Goal: Information Seeking & Learning: Find specific fact

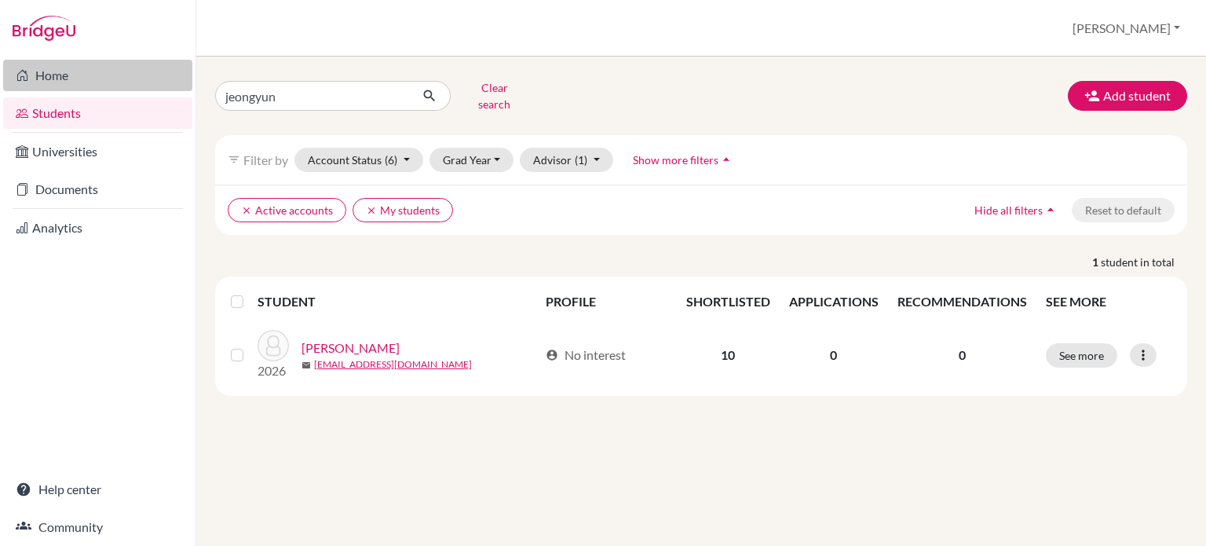
drag, startPoint x: 248, startPoint y: 87, endPoint x: 122, endPoint y: 79, distance: 125.8
click at [122, 79] on div "Home Students Universities Documents Analytics Help center Community Students o…" at bounding box center [603, 273] width 1206 height 546
type input "siyun"
click button "submit" at bounding box center [430, 96] width 42 height 30
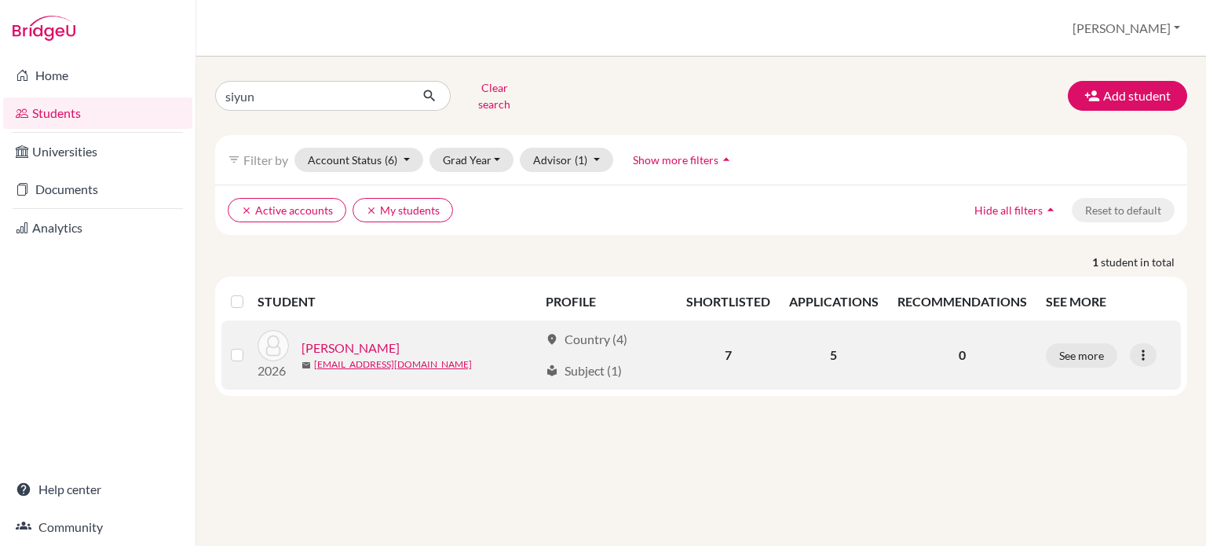
click at [314, 340] on link "[PERSON_NAME]" at bounding box center [350, 347] width 98 height 19
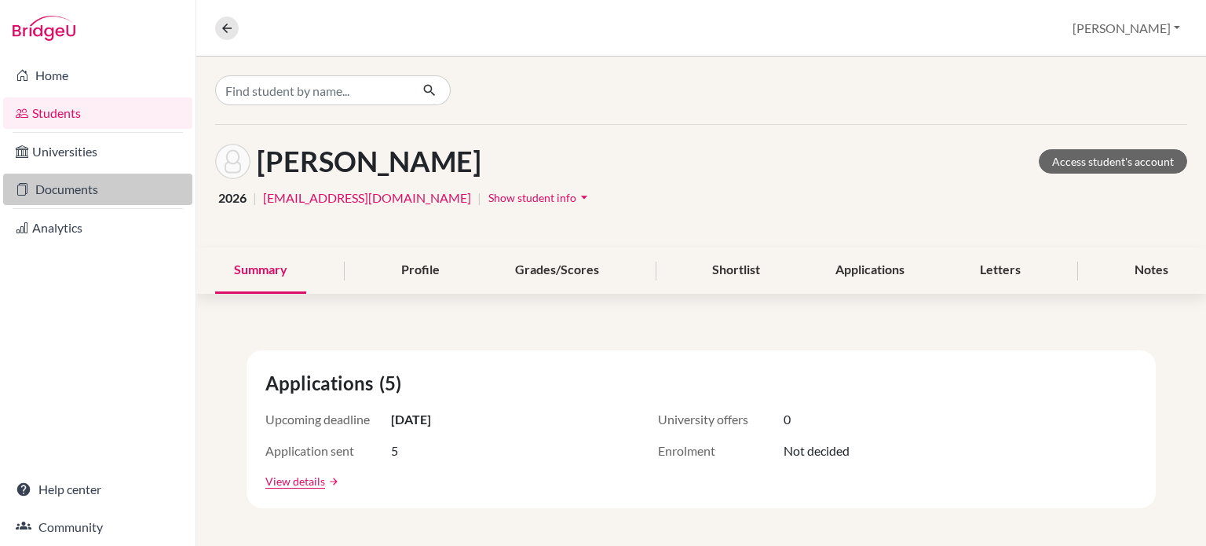
click at [69, 200] on link "Documents" at bounding box center [97, 188] width 189 height 31
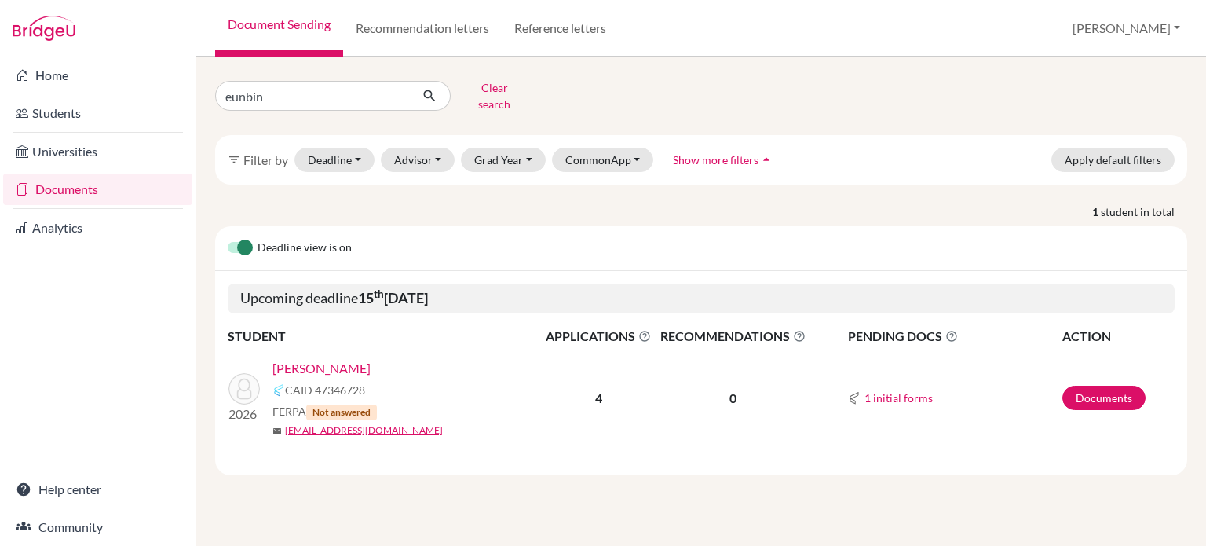
click at [301, 71] on div "eunbin Clear search filter_list Filter by Deadline - Select a date range Or dou…" at bounding box center [700, 301] width 1009 height 489
click at [300, 85] on input "eunbin" at bounding box center [312, 96] width 195 height 30
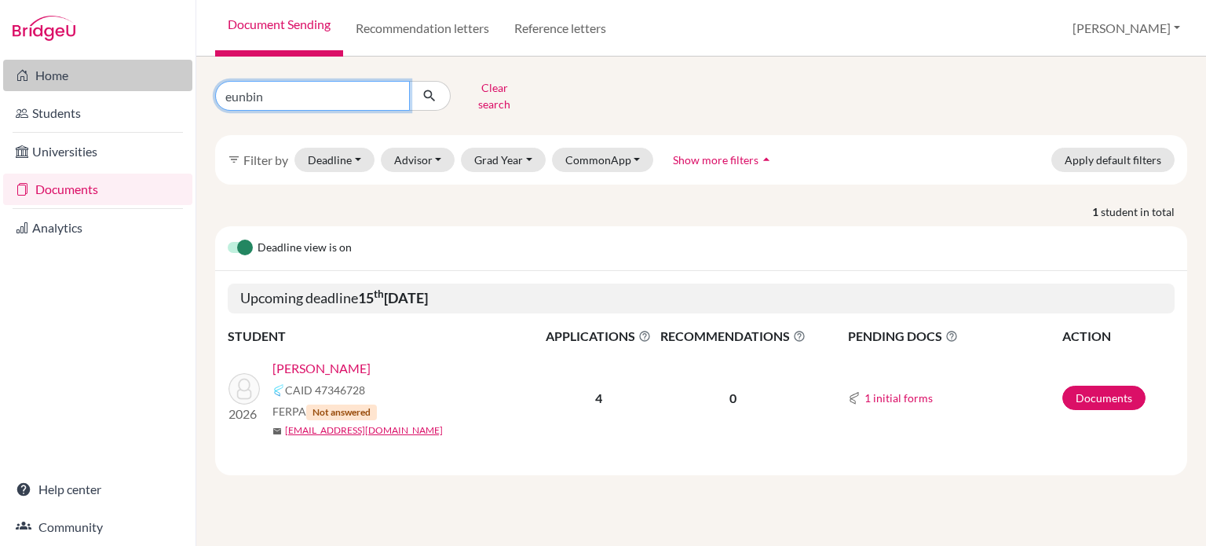
drag, startPoint x: 305, startPoint y: 93, endPoint x: 103, endPoint y: 88, distance: 201.8
click at [103, 88] on div "Home Students Universities Documents Analytics Help center Community Document S…" at bounding box center [603, 273] width 1206 height 546
type input "\"
type input "s"
type input "siyun"
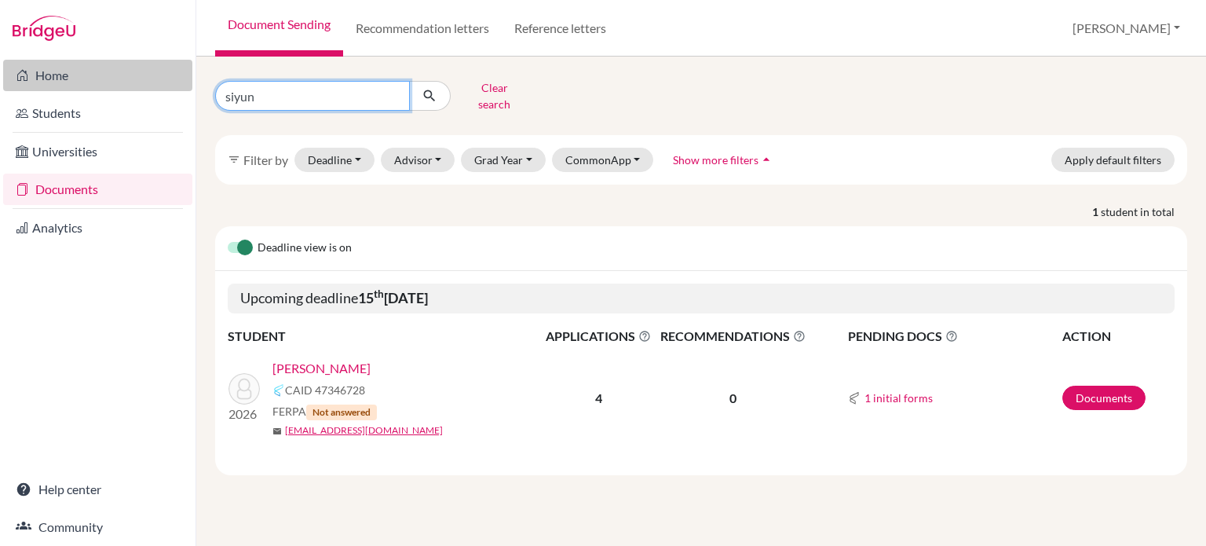
click button "submit" at bounding box center [430, 96] width 42 height 30
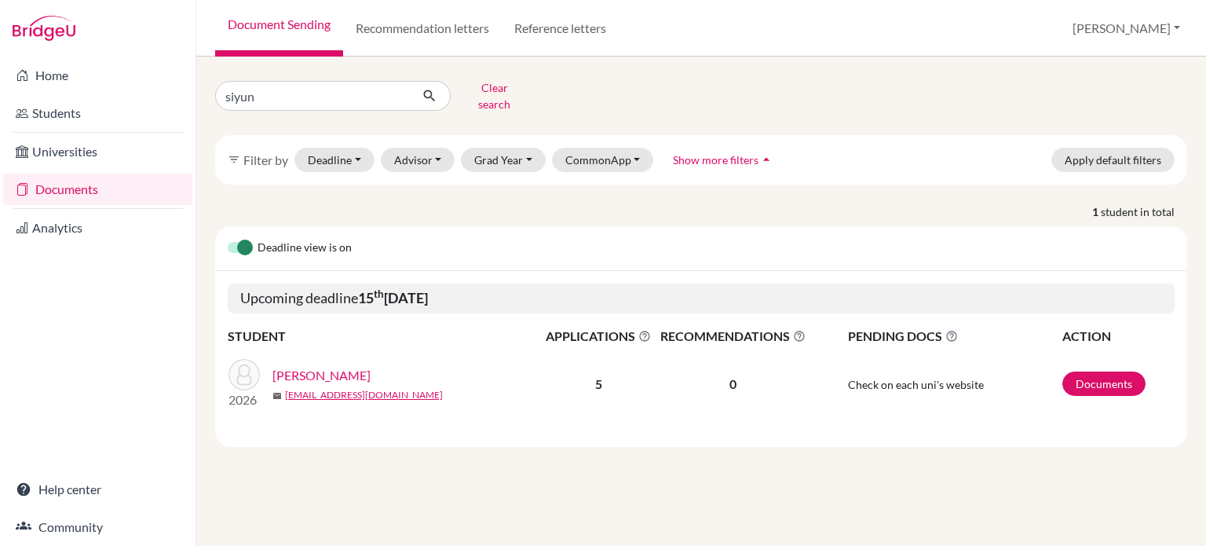
click at [298, 366] on link "[PERSON_NAME]" at bounding box center [321, 375] width 98 height 19
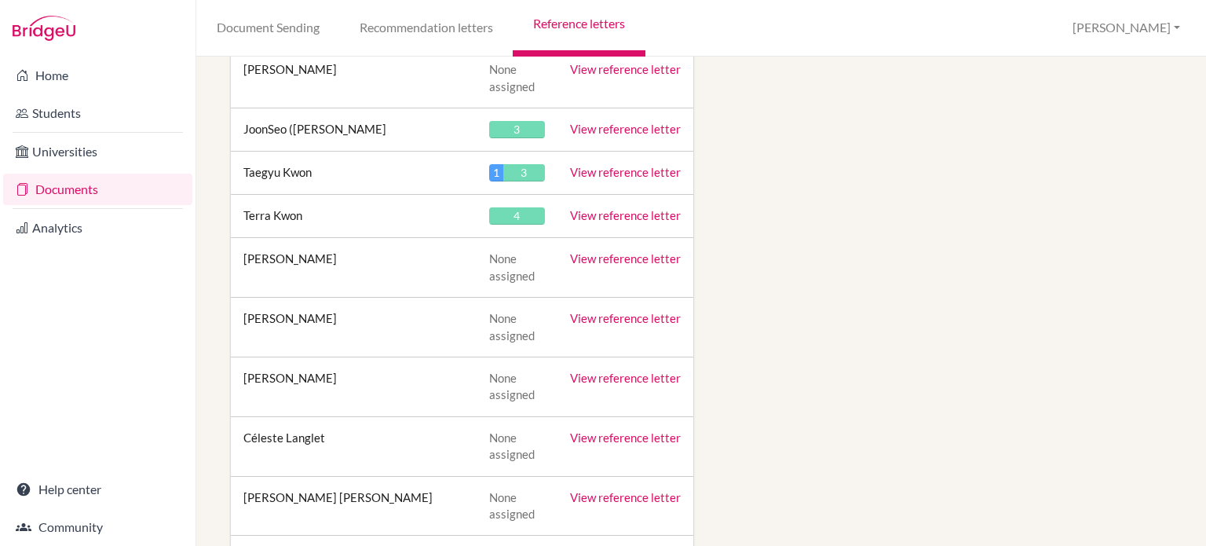
scroll to position [10011, 0]
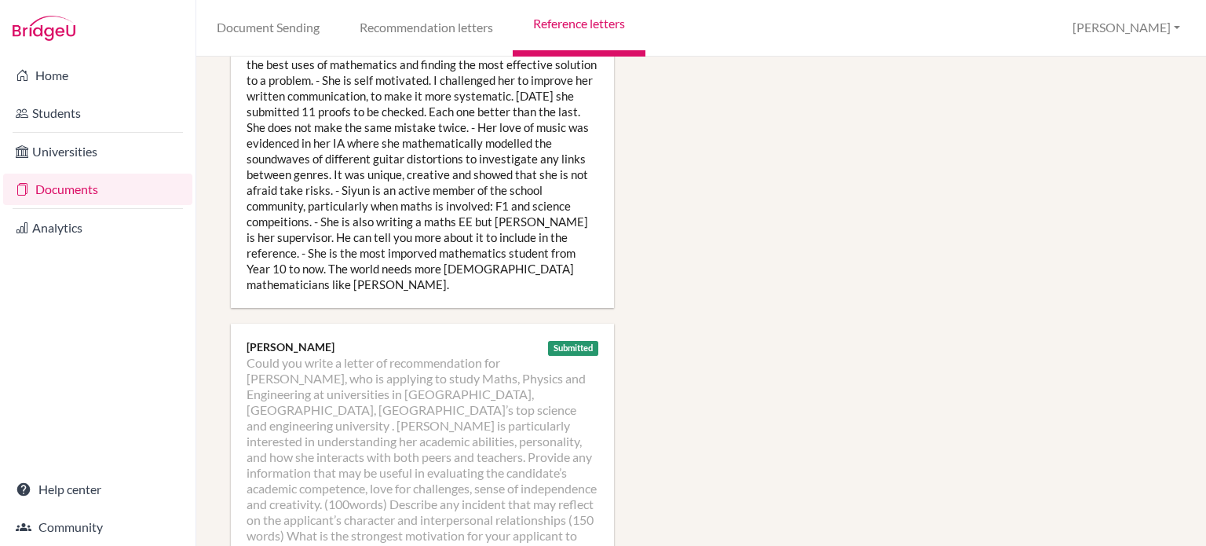
scroll to position [2590, 0]
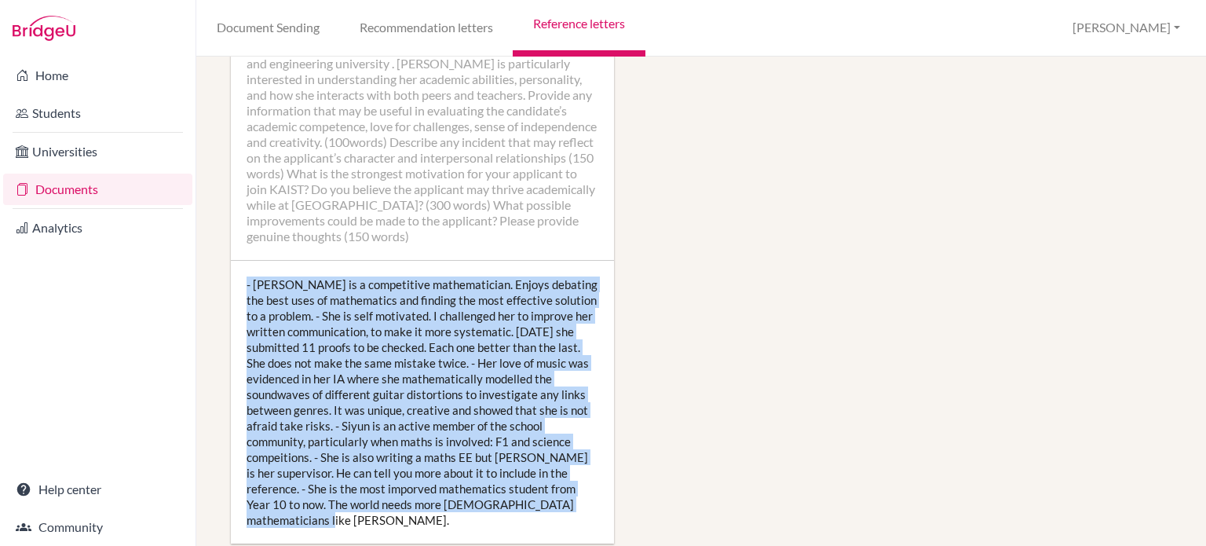
drag, startPoint x: 566, startPoint y: 442, endPoint x: 242, endPoint y: 223, distance: 391.2
click at [242, 261] on div "- Siyun is a competitive mathematician. Enjoys debating the best uses of mathem…" at bounding box center [422, 402] width 383 height 283
copy div "- Siyun is a competitive mathematician. Enjoys debating the best uses of mathem…"
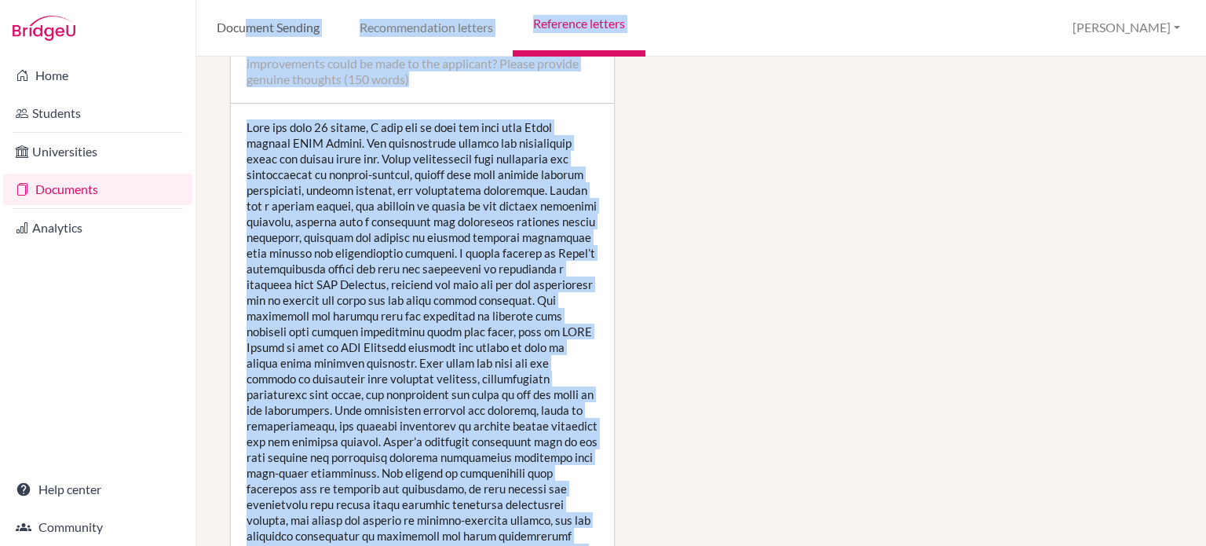
scroll to position [3048, 0]
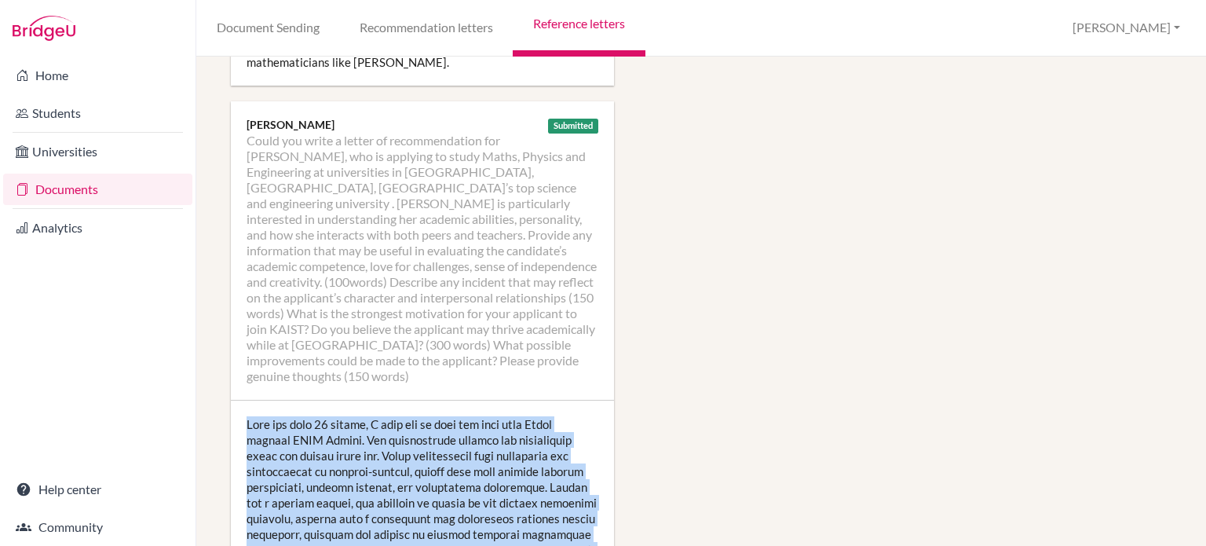
drag, startPoint x: 578, startPoint y: 459, endPoint x: 236, endPoint y: 319, distance: 368.9
copy div "Over the past 18 months, I have got to know and work with Siyun through STEM Ra…"
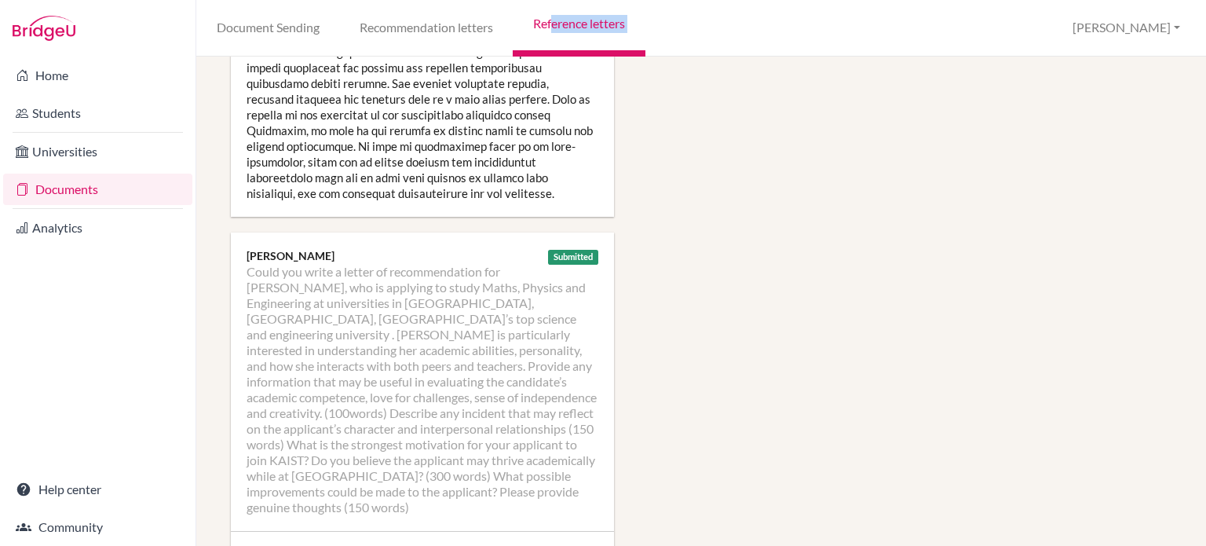
scroll to position [2173, 0]
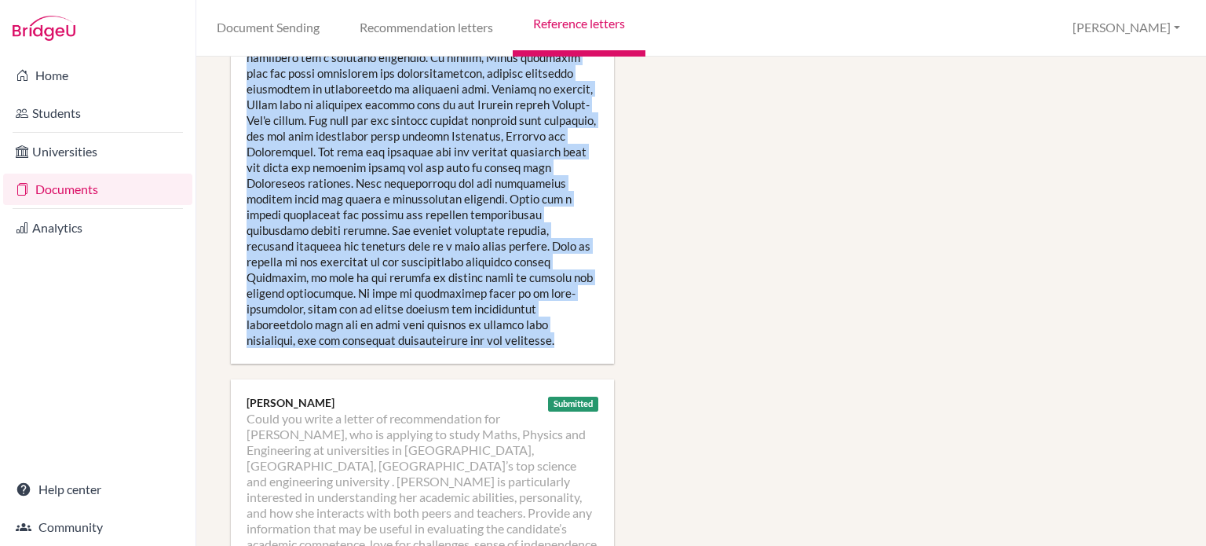
drag, startPoint x: 245, startPoint y: 345, endPoint x: 507, endPoint y: 286, distance: 268.7
click at [507, 286] on div at bounding box center [422, 97] width 383 height 534
copy div "Siyun has consistently demonstrated strong academic ability throughout Chemistr…"
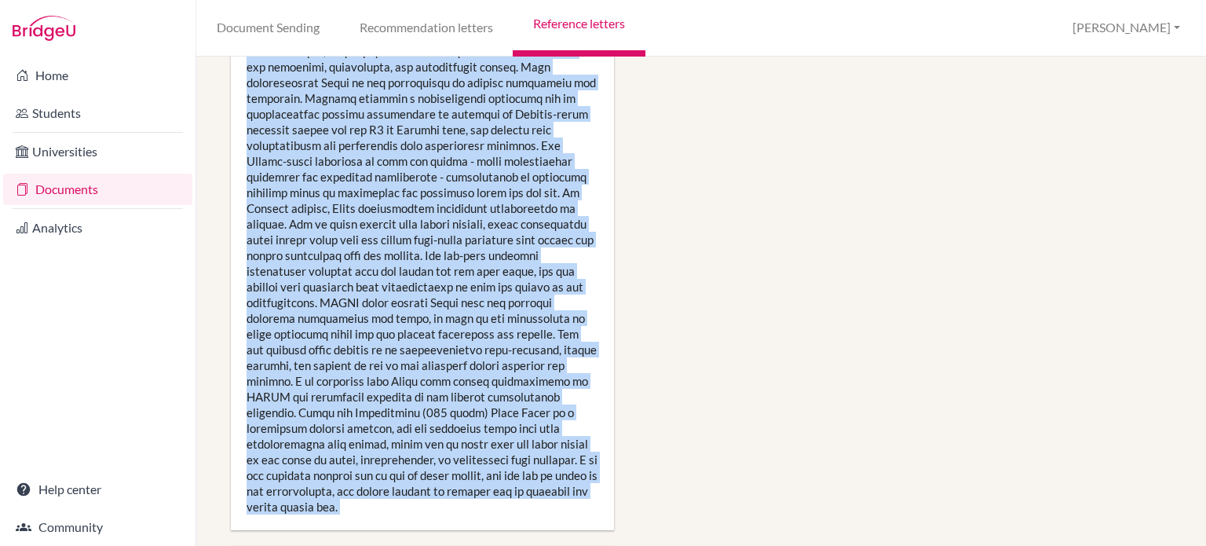
scroll to position [1280, 0]
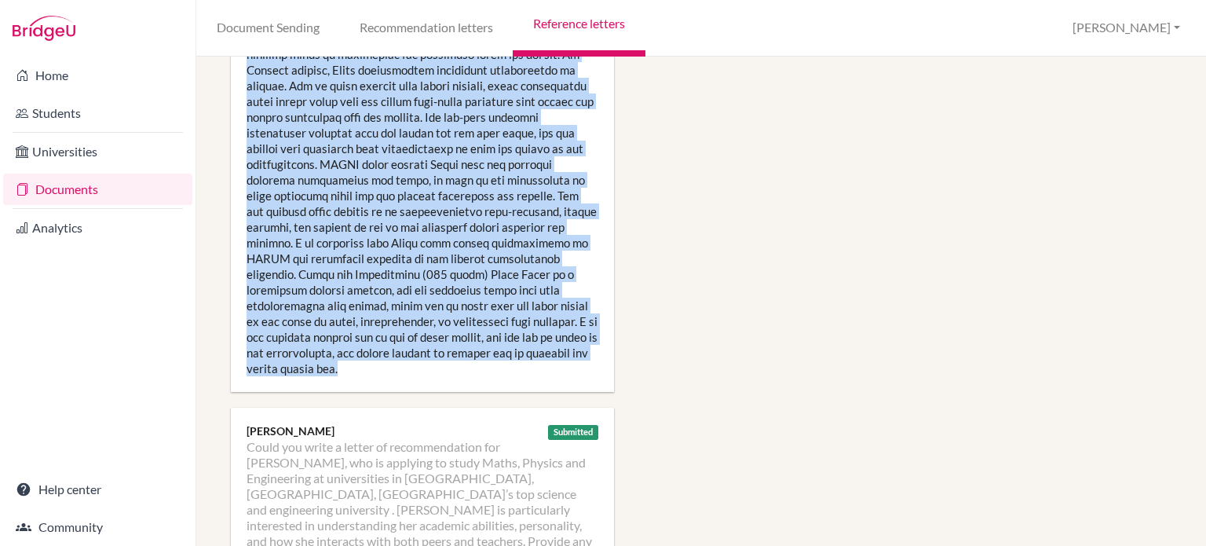
drag, startPoint x: 246, startPoint y: 274, endPoint x: 495, endPoint y: 345, distance: 258.9
copy div "Academic Abilities, Personality, and Interaction (100 words) Siyun is an outsta…"
